Goal: Entertainment & Leisure: Consume media (video, audio)

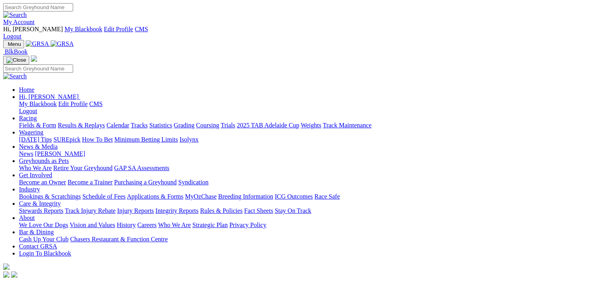
click at [37, 115] on link "Racing" at bounding box center [28, 118] width 18 height 7
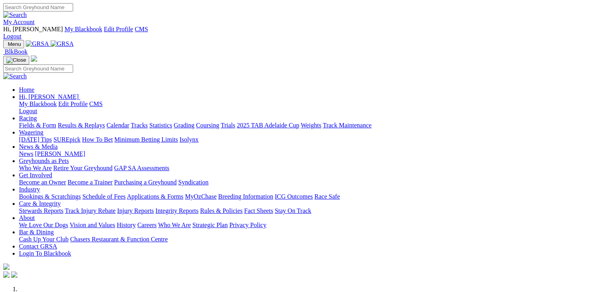
click at [37, 115] on link "Racing" at bounding box center [28, 118] width 18 height 7
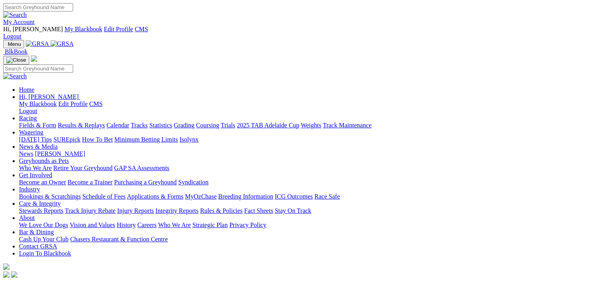
click at [85, 122] on link "Results & Replays" at bounding box center [81, 125] width 47 height 7
